Goal: Task Accomplishment & Management: Manage account settings

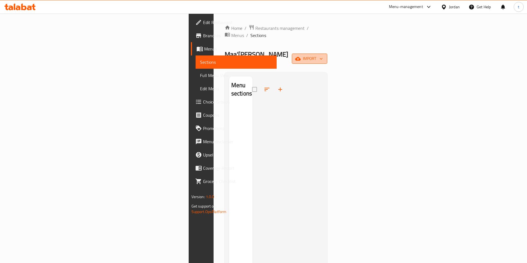
click at [323, 55] on span "import" at bounding box center [309, 58] width 27 height 7
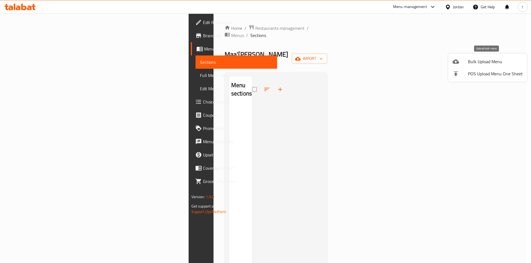
click at [454, 64] on icon at bounding box center [455, 61] width 7 height 4
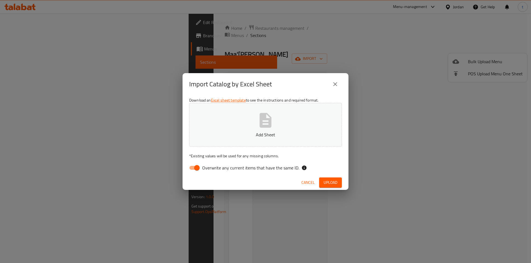
click at [203, 166] on span "Overwrite any current items that have the same ID." at bounding box center [250, 168] width 97 height 7
click at [203, 166] on input "Overwrite any current items that have the same ID." at bounding box center [197, 168] width 32 height 11
checkbox input "false"
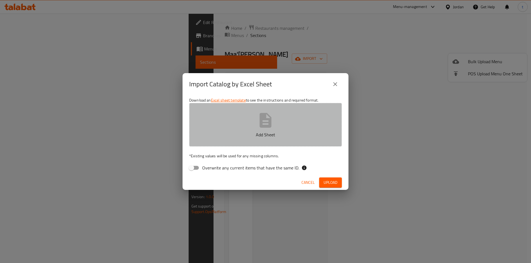
click at [259, 132] on p "Add Sheet" at bounding box center [265, 135] width 135 height 7
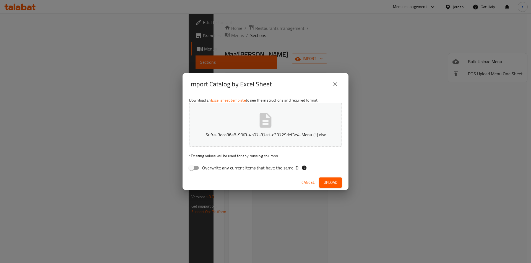
click at [327, 179] on span "Upload" at bounding box center [330, 182] width 14 height 7
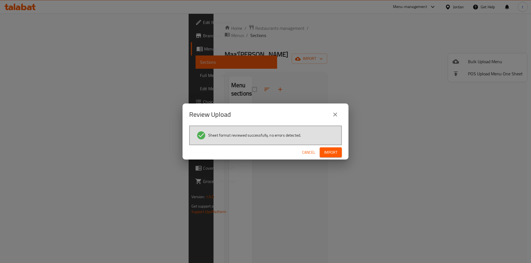
click at [327, 153] on span "Import" at bounding box center [330, 152] width 13 height 7
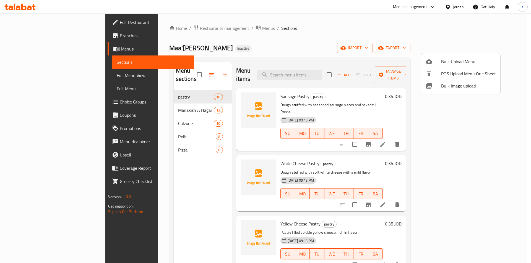
click at [49, 74] on div at bounding box center [265, 131] width 531 height 263
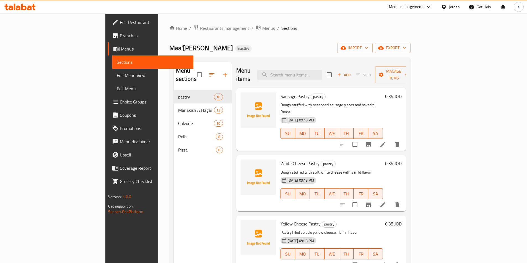
click at [117, 77] on span "Full Menu View" at bounding box center [153, 75] width 72 height 7
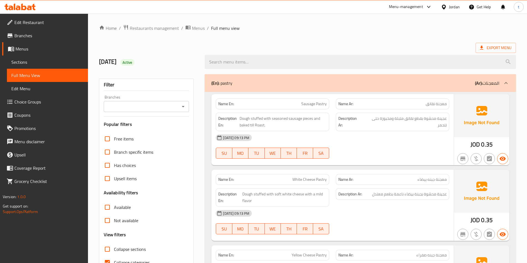
scroll to position [83, 0]
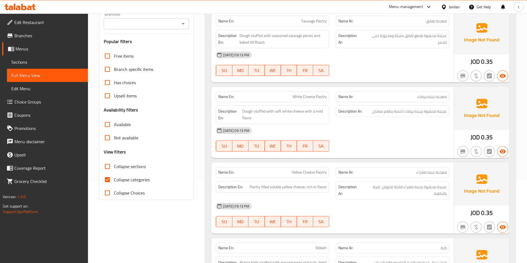
click at [108, 177] on input "Collapse categories" at bounding box center [107, 179] width 13 height 13
checkbox input "false"
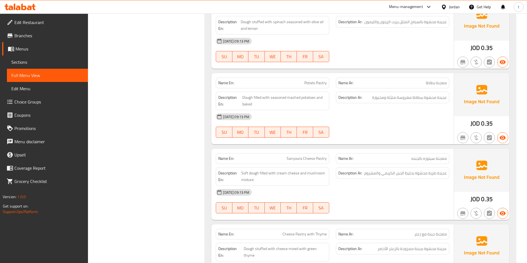
scroll to position [581, 0]
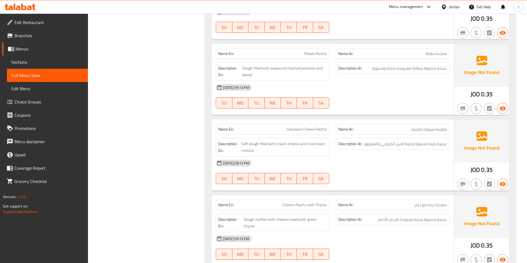
click at [321, 129] on span "Sanyoura Cheese Pastry" at bounding box center [306, 130] width 40 height 6
copy span "Pastry"
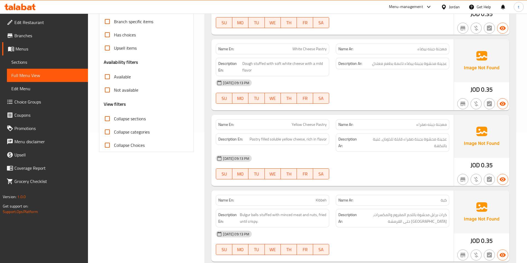
scroll to position [83, 0]
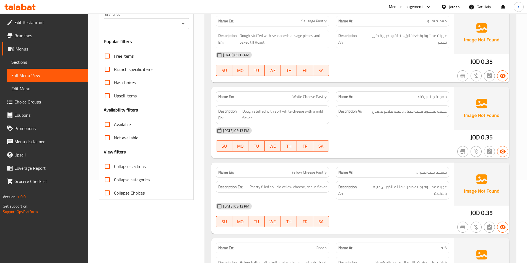
click at [443, 175] on span "معجنة جبنه صفراء" at bounding box center [431, 173] width 30 height 6
copy span "معجنة"
click at [403, 170] on p "Name Ar: معجنة جبنه صفراء" at bounding box center [392, 173] width 108 height 6
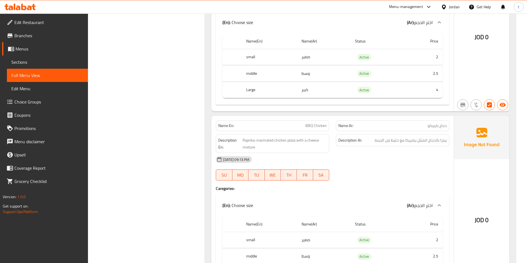
scroll to position [3843, 0]
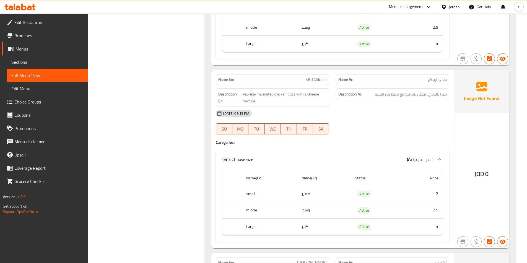
click at [318, 79] on span "BBQ Chicken" at bounding box center [315, 80] width 21 height 6
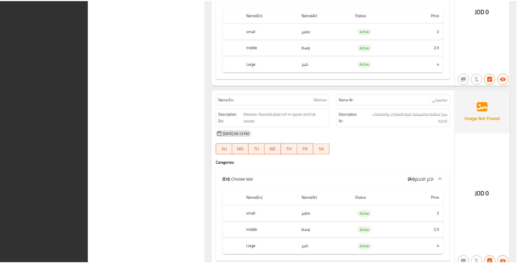
scroll to position [4380, 0]
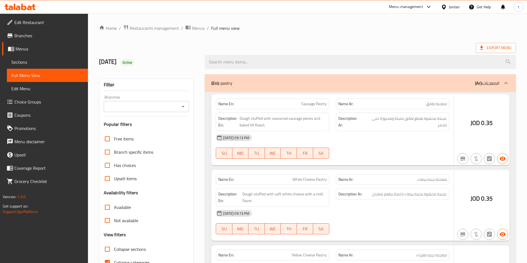
click at [40, 64] on div at bounding box center [263, 131] width 527 height 263
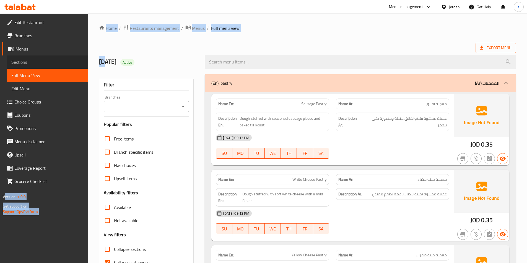
click at [31, 64] on span "Sections" at bounding box center [47, 62] width 72 height 7
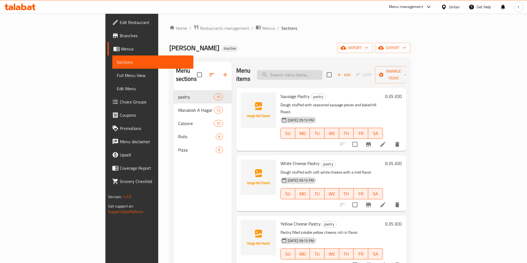
click at [306, 72] on input "search" at bounding box center [289, 75] width 65 height 10
paste input "BBQ Chicken"
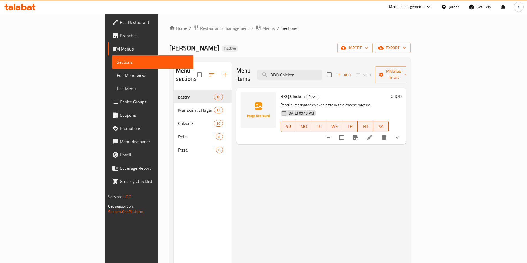
type input "BBQ Chicken"
click at [373, 134] on icon at bounding box center [369, 137] width 7 height 7
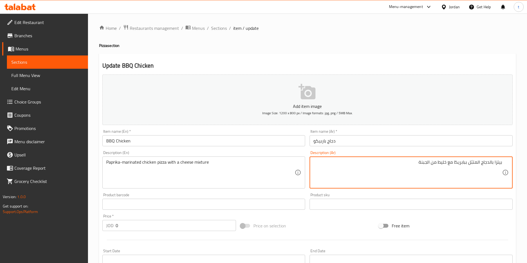
drag, startPoint x: 454, startPoint y: 162, endPoint x: 507, endPoint y: 169, distance: 53.5
click at [507, 169] on div "بيتزا بالدجاج المتبّل ببابريكا مع خليط من الجبنة Description (Ar)" at bounding box center [410, 173] width 203 height 32
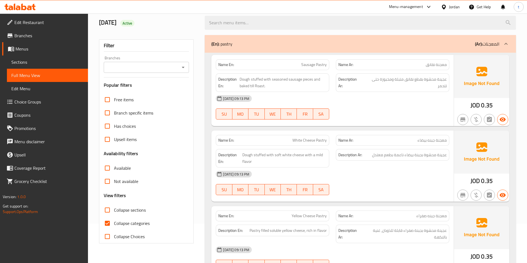
scroll to position [111, 0]
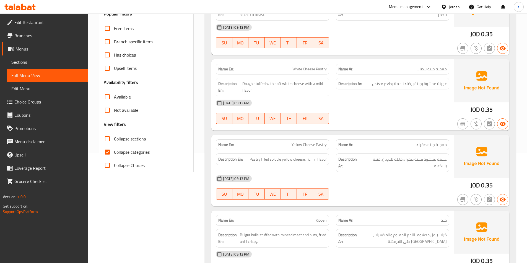
click at [110, 149] on input "Collapse categories" at bounding box center [107, 152] width 13 height 13
checkbox input "false"
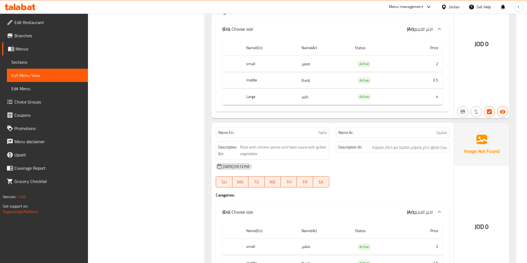
scroll to position [0, 0]
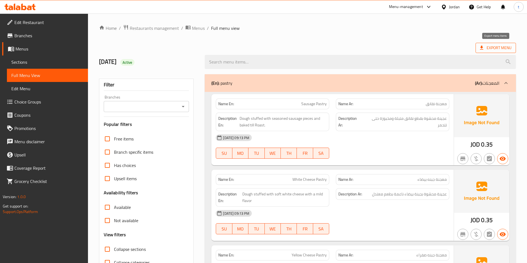
click at [482, 48] on icon at bounding box center [481, 48] width 3 height 4
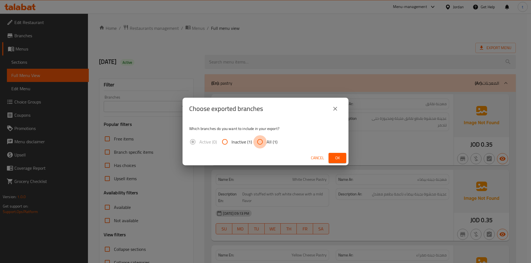
click at [263, 140] on input "All (1)" at bounding box center [259, 141] width 13 height 13
radio input "true"
click at [338, 154] on button "Ok" at bounding box center [337, 158] width 18 height 10
